Goal: Check status: Check status

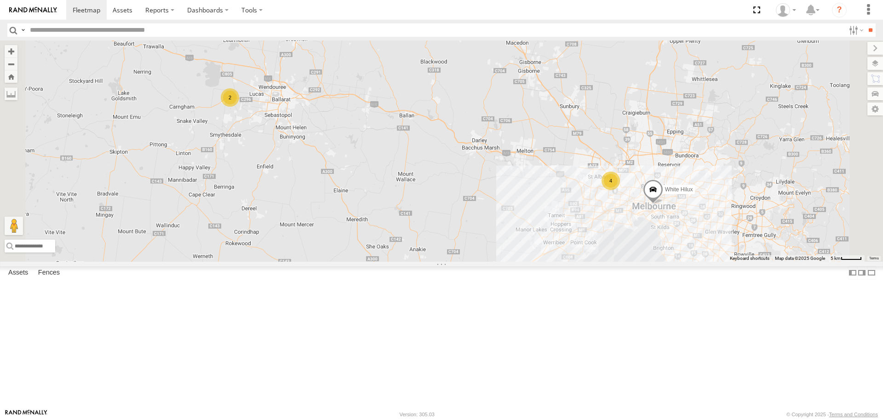
click at [0, 0] on span at bounding box center [0, 0] width 0 height 0
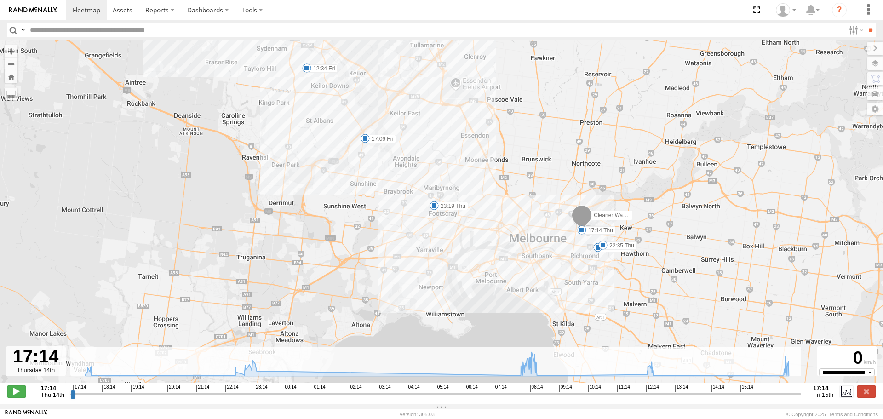
drag, startPoint x: 713, startPoint y: 263, endPoint x: 692, endPoint y: 164, distance: 101.1
click at [692, 164] on div "Cleaner Wagon #1 17:14 Thu 17:45 Thu 22:35 Thu 23:19 Thu 08:40 Fri 12:34 Fri 17…" at bounding box center [441, 216] width 883 height 352
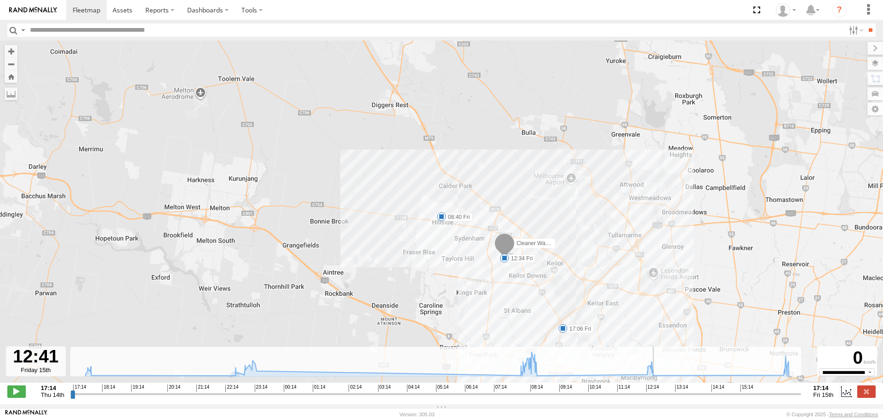
drag, startPoint x: 72, startPoint y: 399, endPoint x: 661, endPoint y: 393, distance: 589.3
click at [661, 393] on input "range" at bounding box center [435, 394] width 731 height 9
click at [504, 262] on span at bounding box center [504, 257] width 9 height 9
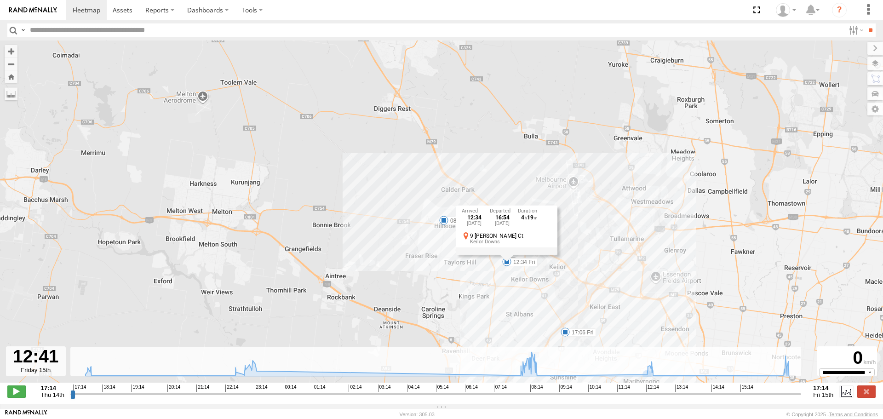
drag, startPoint x: 480, startPoint y: 274, endPoint x: 486, endPoint y: 282, distance: 10.6
click at [486, 282] on div "Cleaner Wagon #1 17:14 Thu 17:45 Thu 22:35 Thu 23:19 Thu 08:40 Fri 12:34 Fri 17…" at bounding box center [441, 216] width 883 height 352
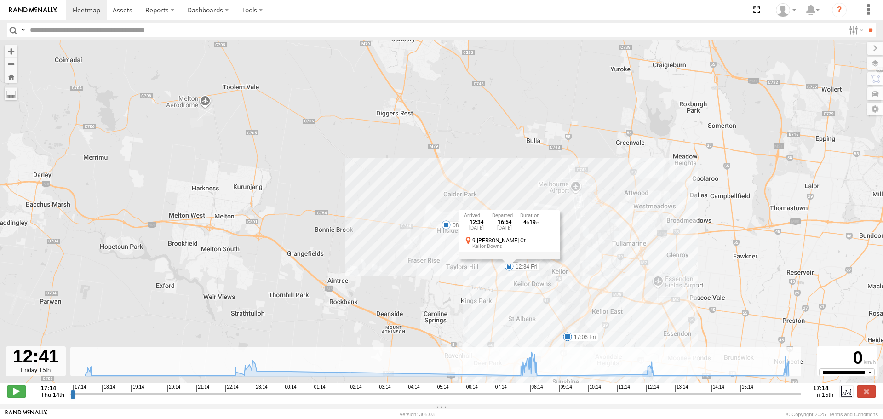
click at [445, 227] on span at bounding box center [446, 224] width 9 height 9
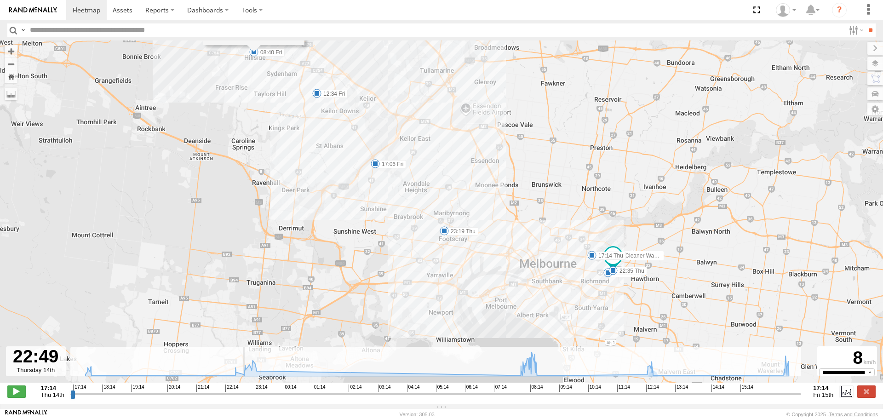
drag, startPoint x: 662, startPoint y: 400, endPoint x: 241, endPoint y: 368, distance: 422.0
type input "**********"
click at [241, 390] on input "range" at bounding box center [435, 394] width 731 height 9
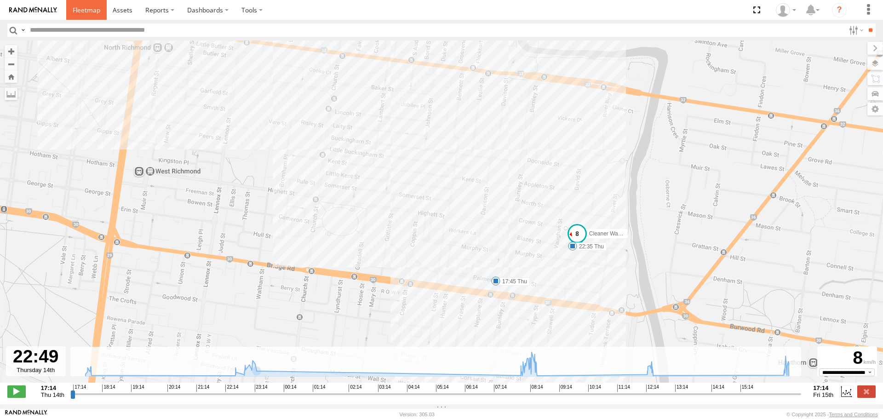
click at [75, 7] on span at bounding box center [87, 10] width 28 height 9
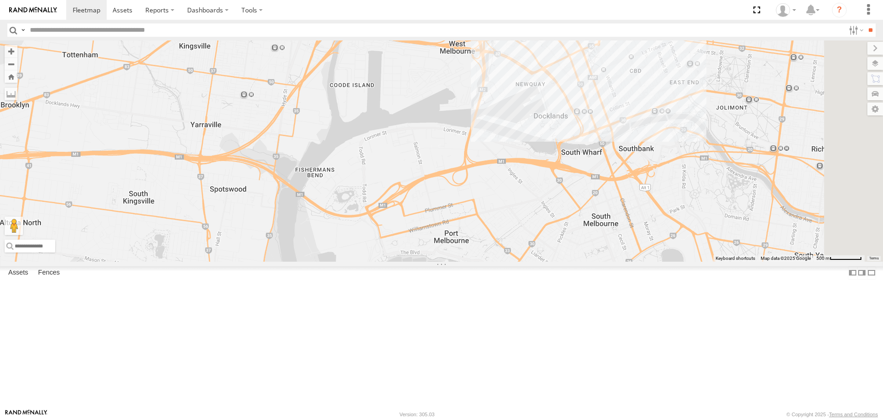
drag, startPoint x: 727, startPoint y: 209, endPoint x: 685, endPoint y: 278, distance: 80.7
click at [685, 261] on div "White Hilux" at bounding box center [441, 150] width 883 height 221
